Goal: Task Accomplishment & Management: Manage account settings

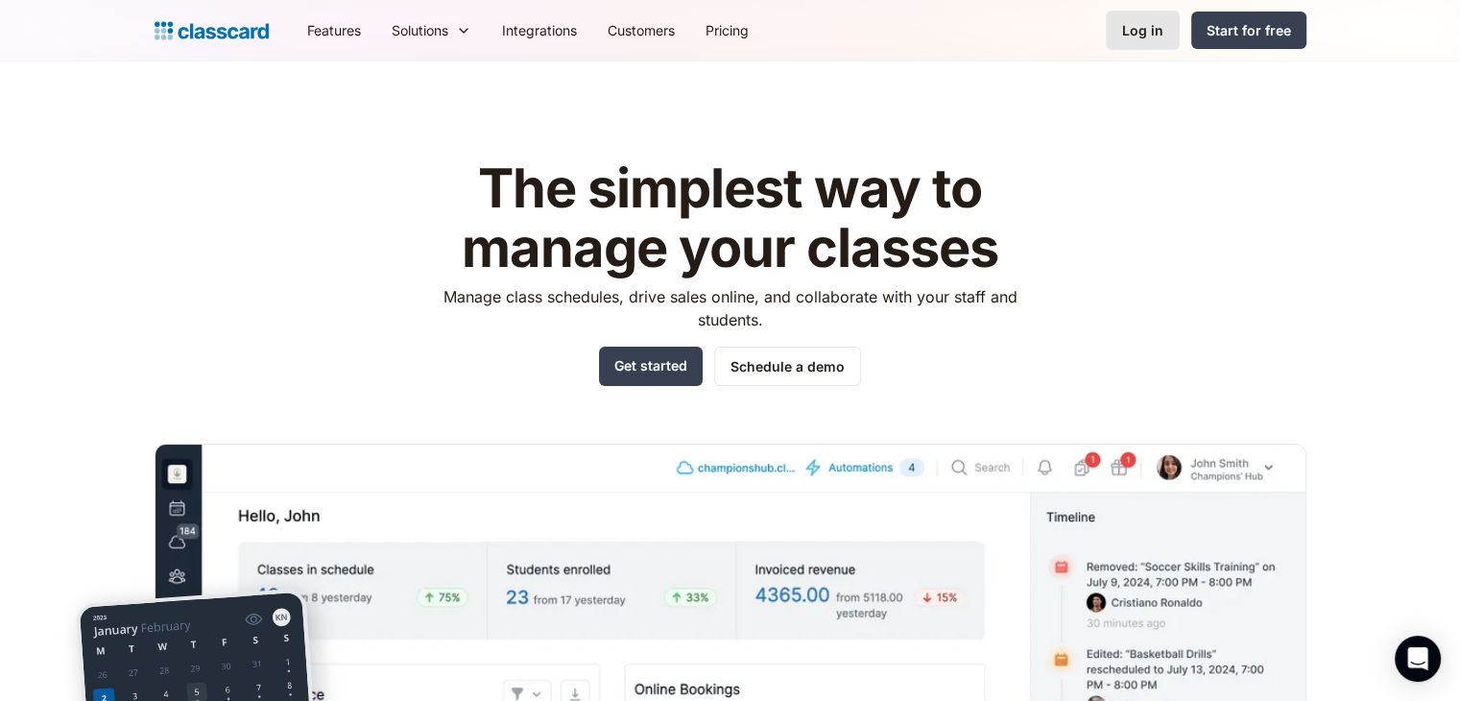
click at [1143, 41] on link "Log in" at bounding box center [1143, 30] width 74 height 39
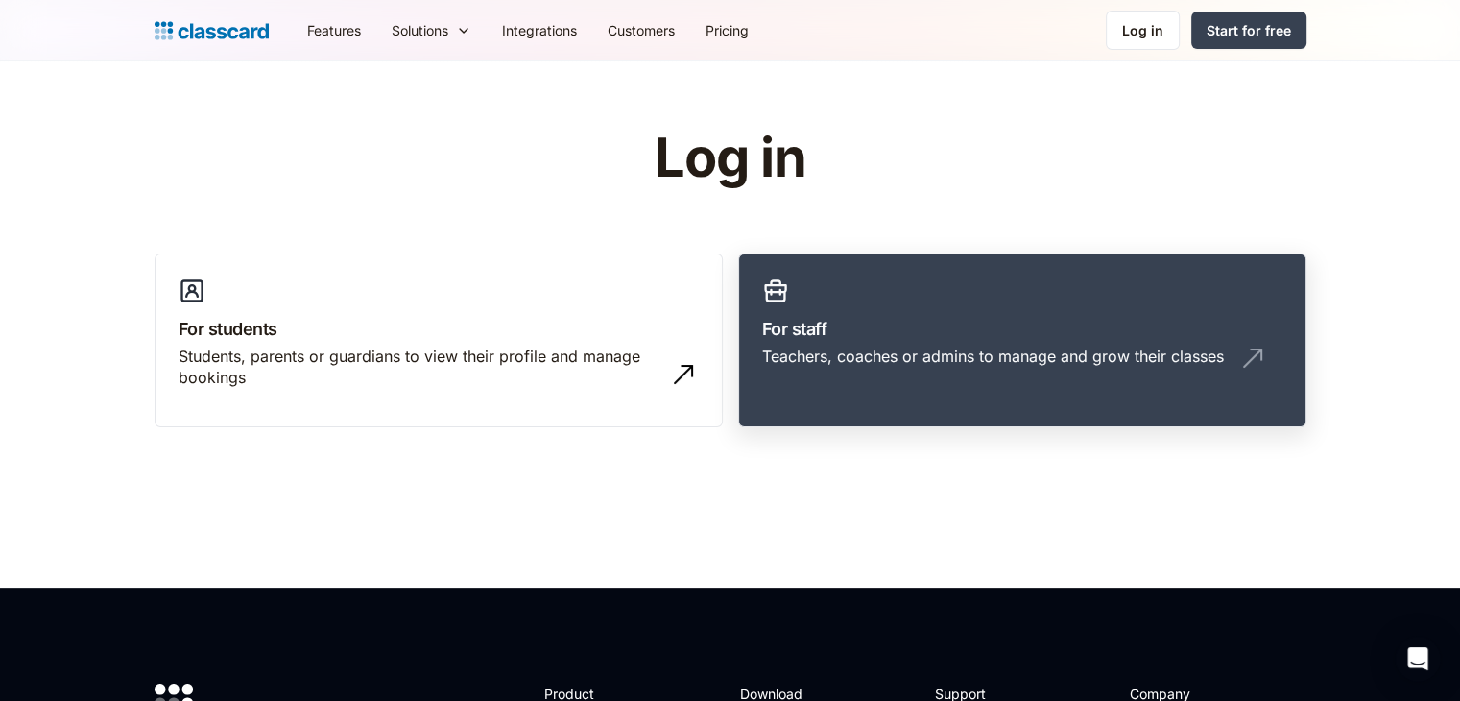
click at [976, 329] on h3 "For staff" at bounding box center [1022, 329] width 520 height 26
